Goal: Task Accomplishment & Management: Manage account settings

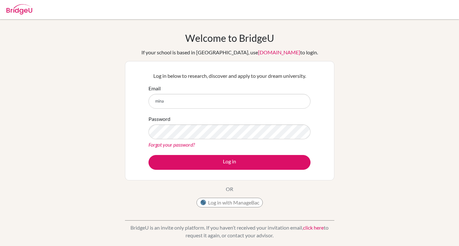
type input "[EMAIL_ADDRESS][DOMAIN_NAME]"
click at [212, 200] on button "Log in with ManageBac" at bounding box center [229, 203] width 66 height 10
drag, startPoint x: 221, startPoint y: 113, endPoint x: 202, endPoint y: 102, distance: 22.4
click at [202, 102] on form "Email Password Forgot your password? Log in" at bounding box center [229, 127] width 162 height 85
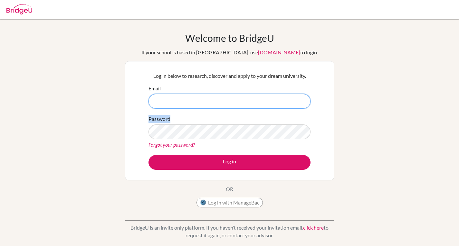
click at [202, 102] on input "Email" at bounding box center [229, 101] width 162 height 15
type input "minantnyen@student.sna.edu.vn"
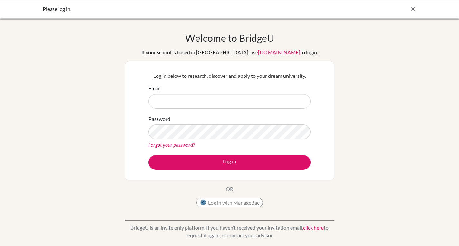
click at [225, 100] on input "Email" at bounding box center [229, 101] width 162 height 15
type input "[EMAIL_ADDRESS][DOMAIN_NAME]"
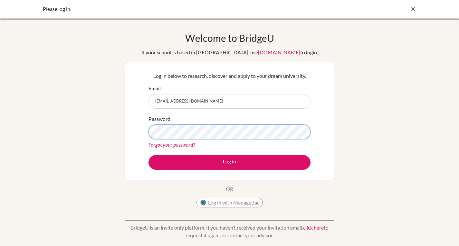
scroll to position [8, 0]
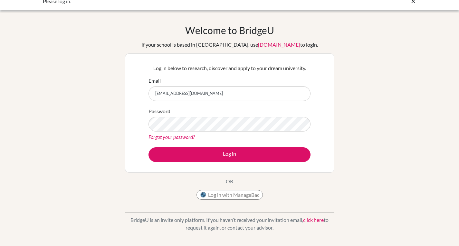
click at [189, 138] on link "Forgot your password?" at bounding box center [171, 137] width 46 height 6
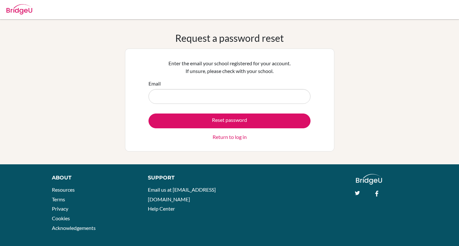
click at [205, 94] on input "Email" at bounding box center [229, 96] width 162 height 15
type input "[EMAIL_ADDRESS][DOMAIN_NAME]"
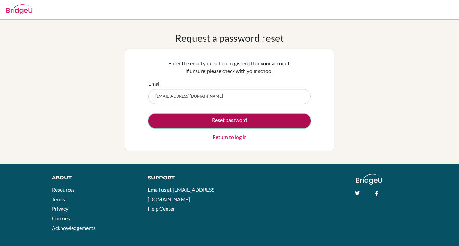
click at [235, 118] on button "Reset password" at bounding box center [229, 121] width 162 height 15
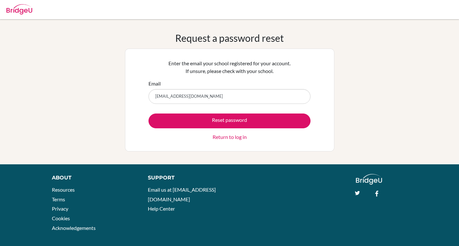
click at [222, 134] on link "Return to log in" at bounding box center [229, 137] width 34 height 8
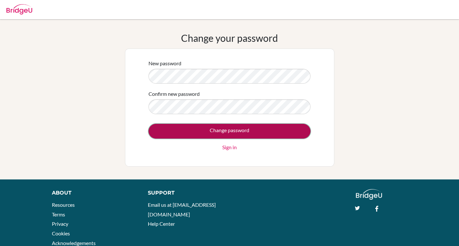
click at [193, 134] on input "Change password" at bounding box center [229, 131] width 162 height 15
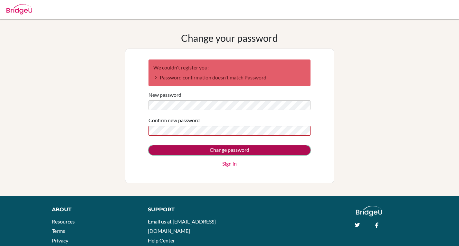
click at [187, 149] on input "Change password" at bounding box center [229, 151] width 162 height 10
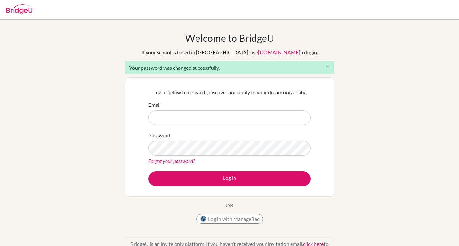
click at [212, 115] on input "Email" at bounding box center [229, 117] width 162 height 15
type input "[EMAIL_ADDRESS][DOMAIN_NAME]"
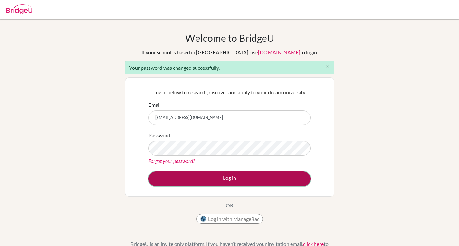
click at [203, 185] on button "Log in" at bounding box center [229, 179] width 162 height 15
